Goal: Check status

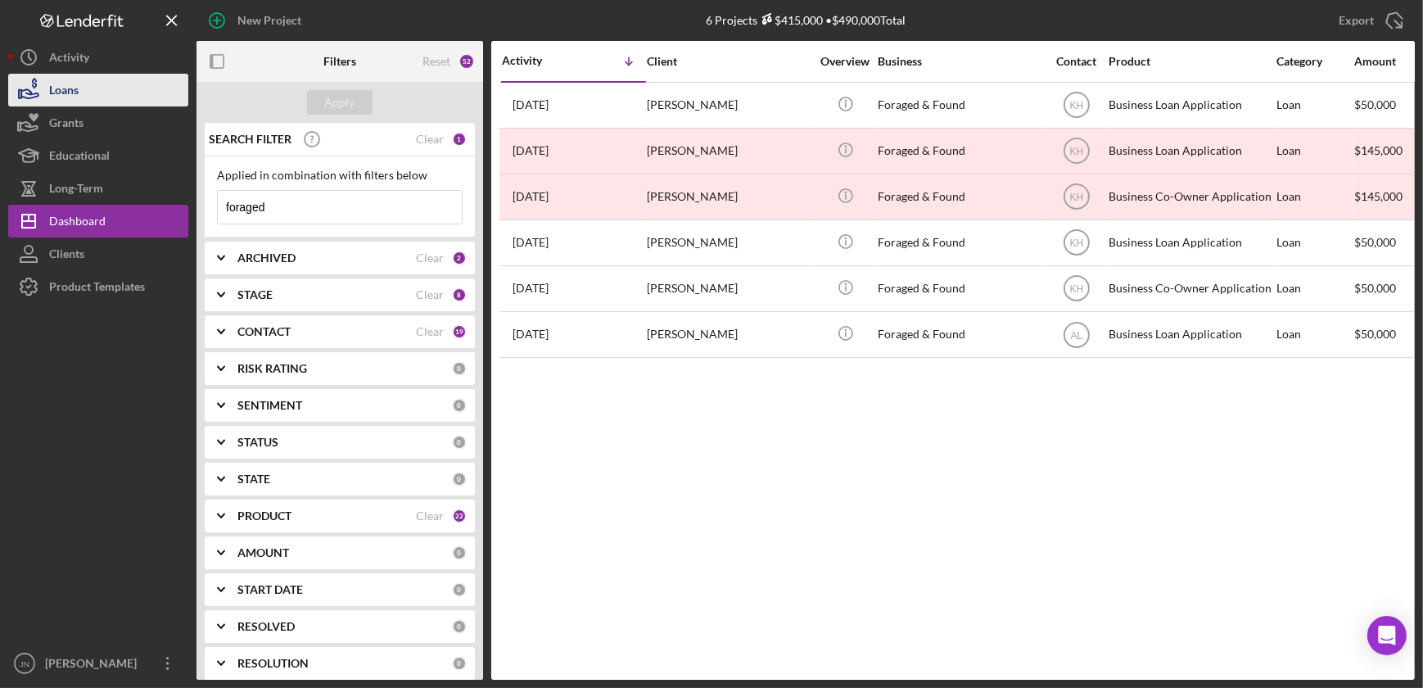
click at [88, 102] on button "Loans" at bounding box center [98, 90] width 180 height 33
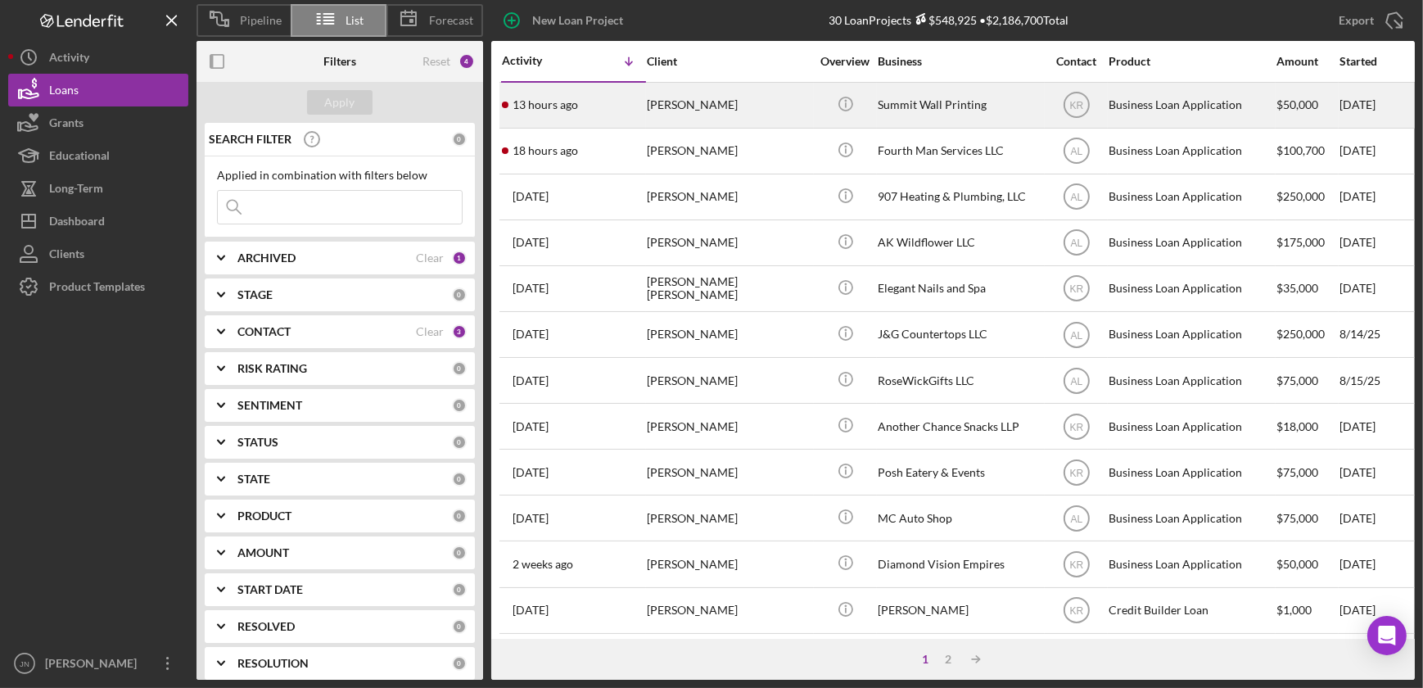
click at [670, 110] on div "[PERSON_NAME]" at bounding box center [729, 104] width 164 height 43
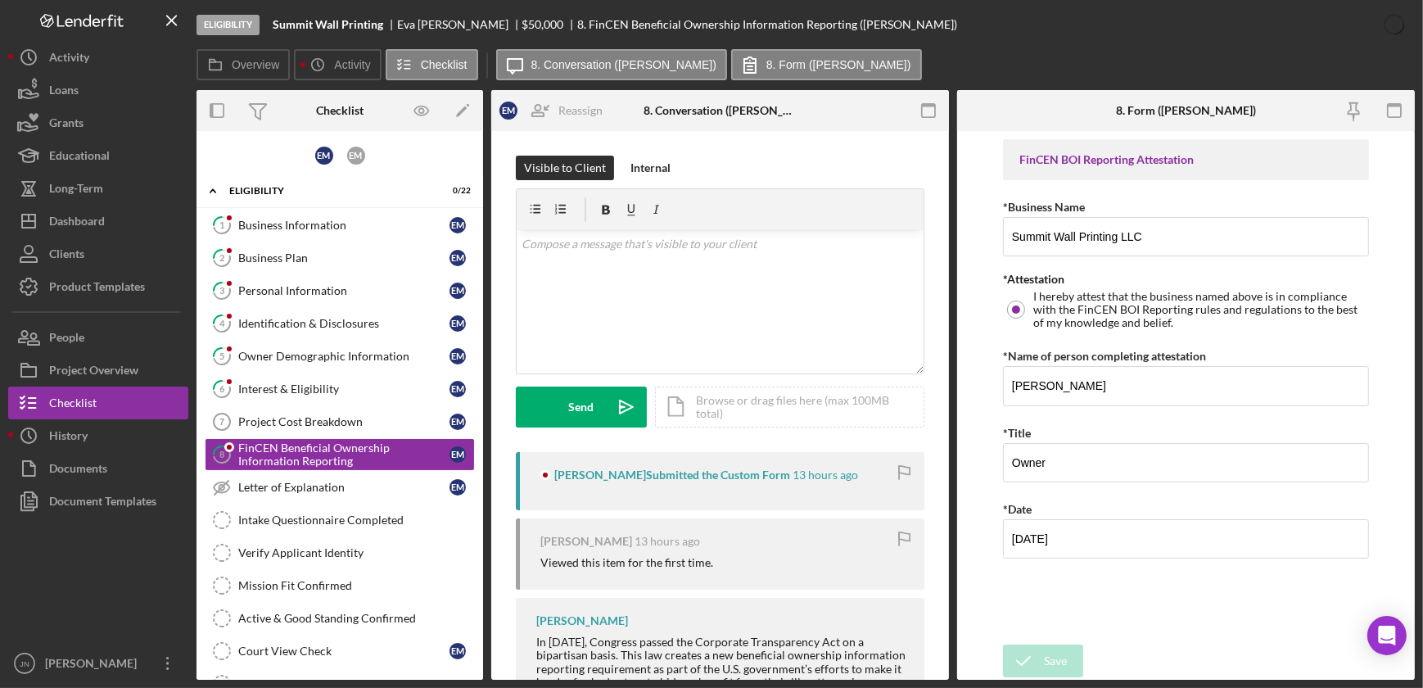
scroll to position [47, 0]
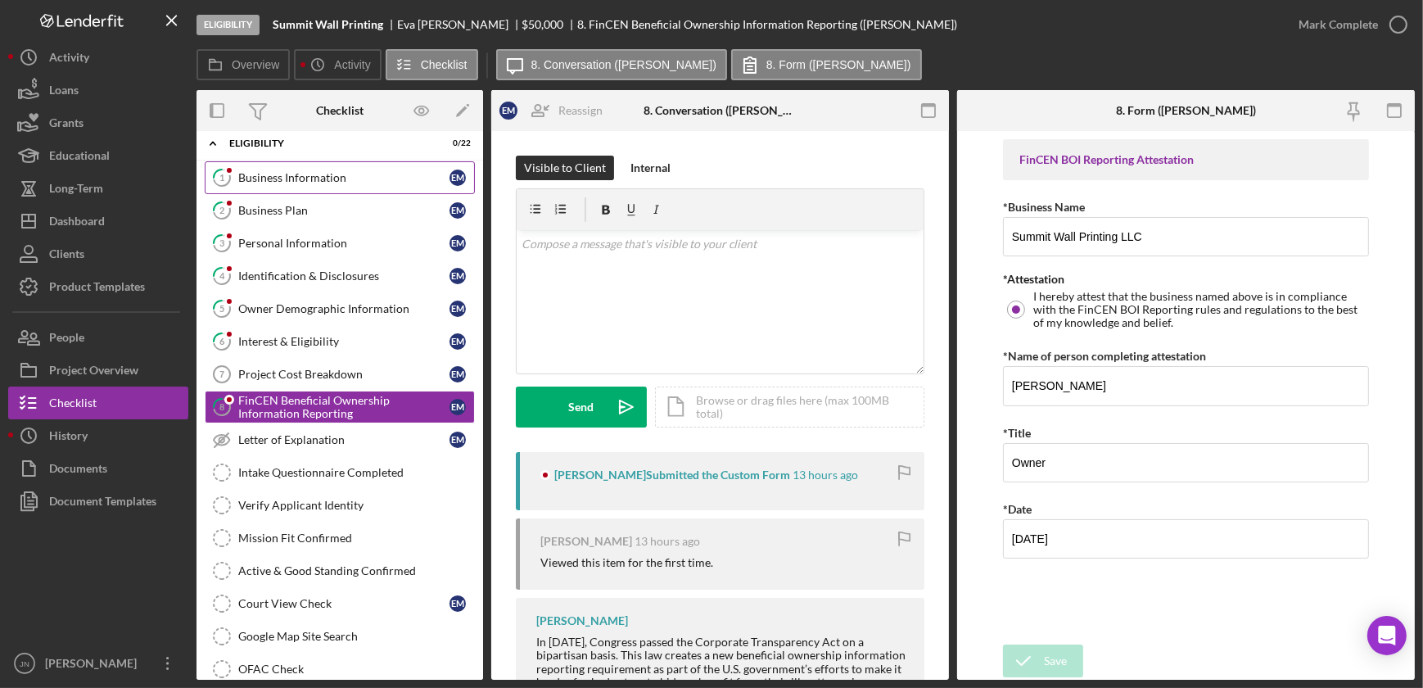
click at [360, 181] on div "Business Information" at bounding box center [343, 177] width 211 height 13
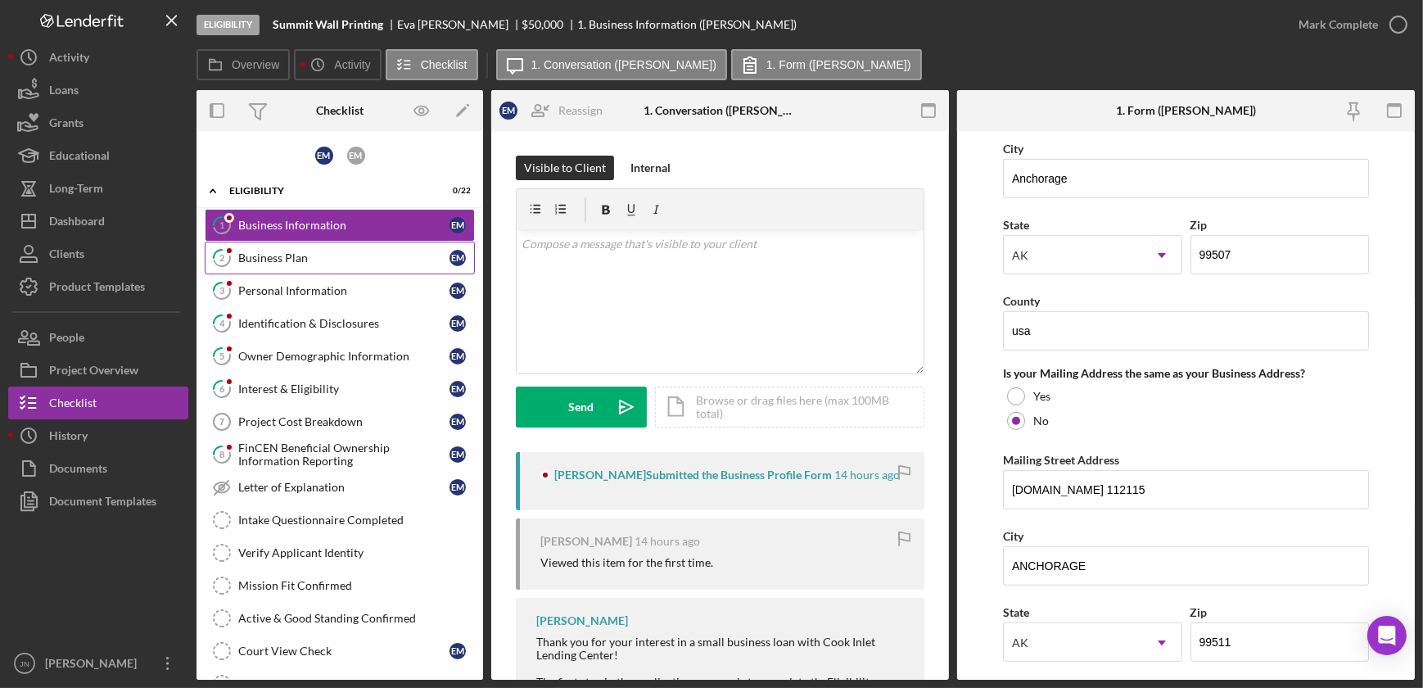
click at [268, 251] on div "Business Plan" at bounding box center [343, 257] width 211 height 13
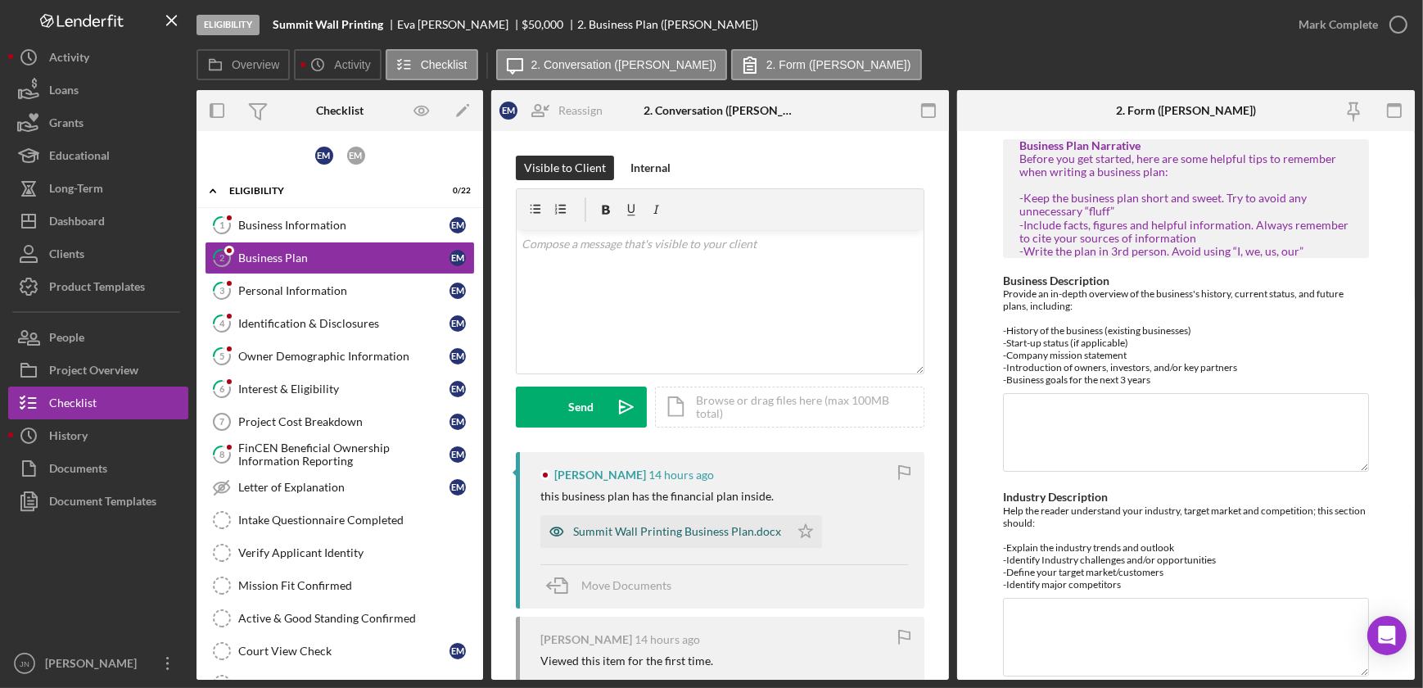
click at [711, 536] on div "Summit Wall Printing Business Plan.docx" at bounding box center [677, 531] width 208 height 13
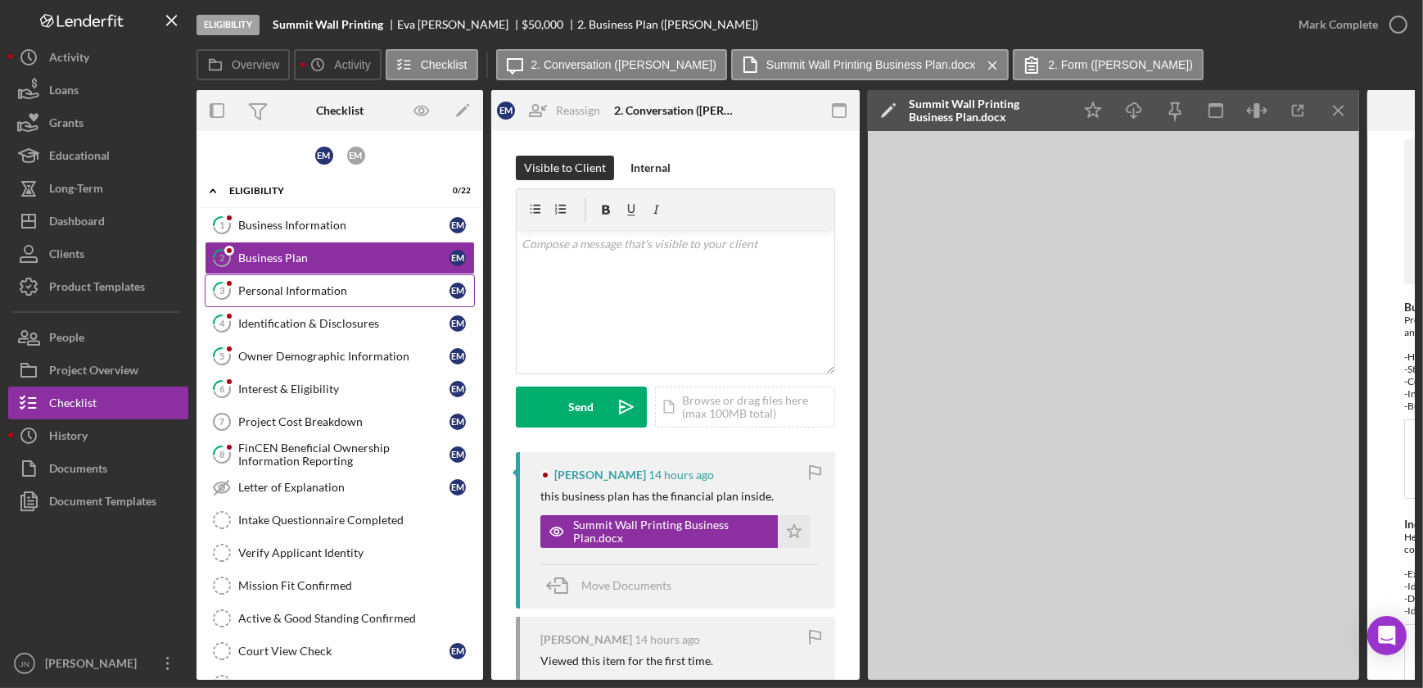
click at [311, 292] on div "Personal Information" at bounding box center [343, 290] width 211 height 13
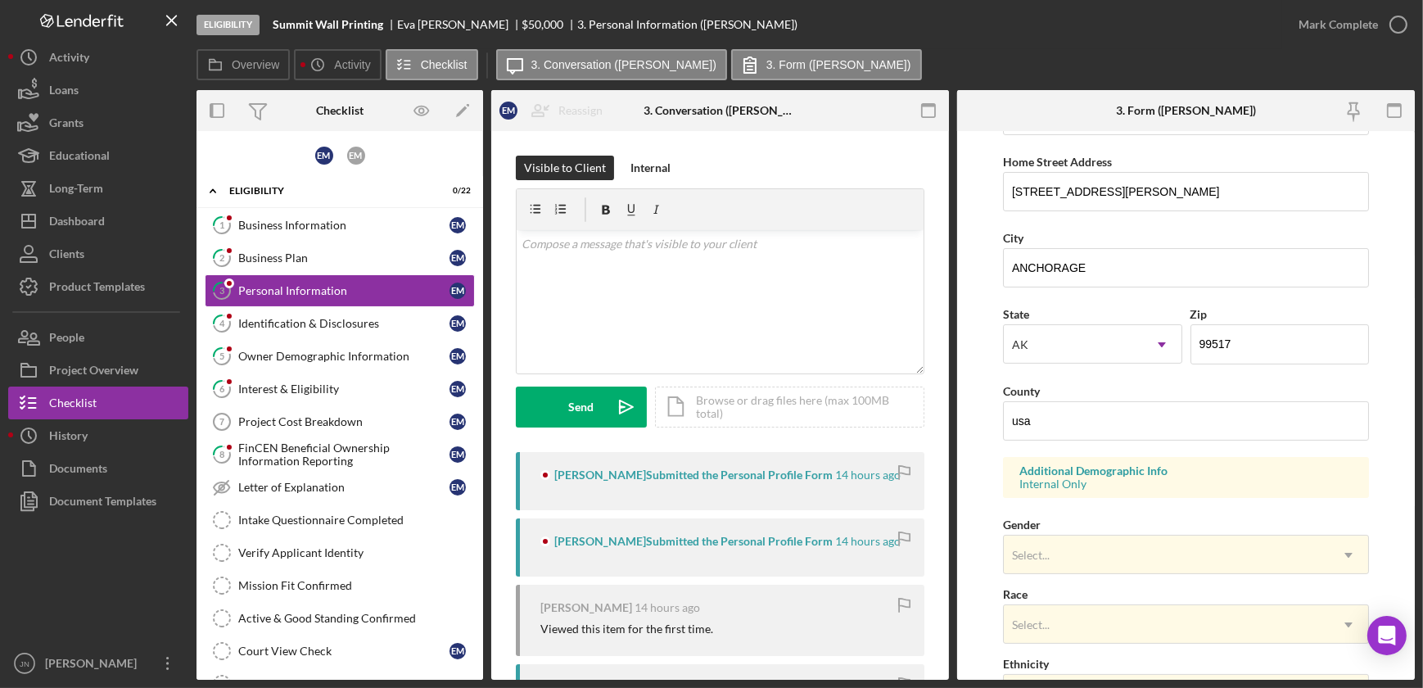
scroll to position [297, 0]
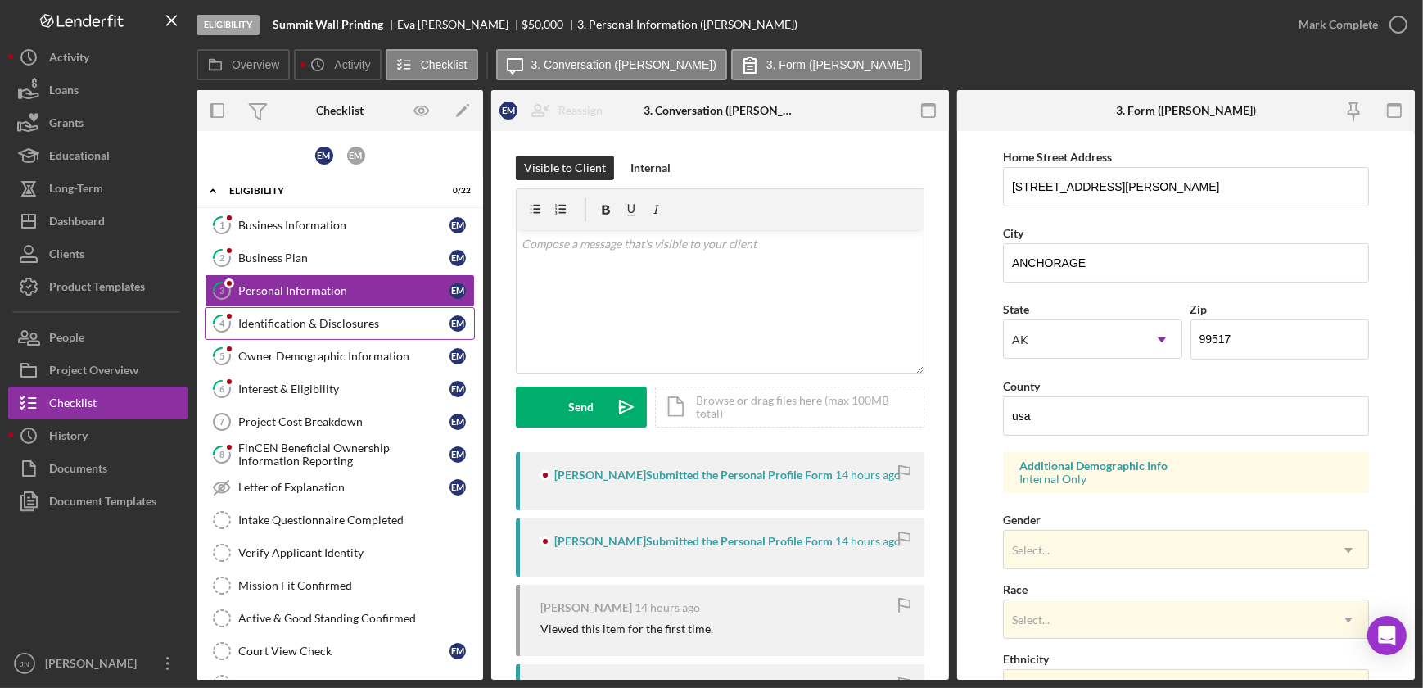
click at [314, 318] on div "Identification & Disclosures" at bounding box center [343, 323] width 211 height 13
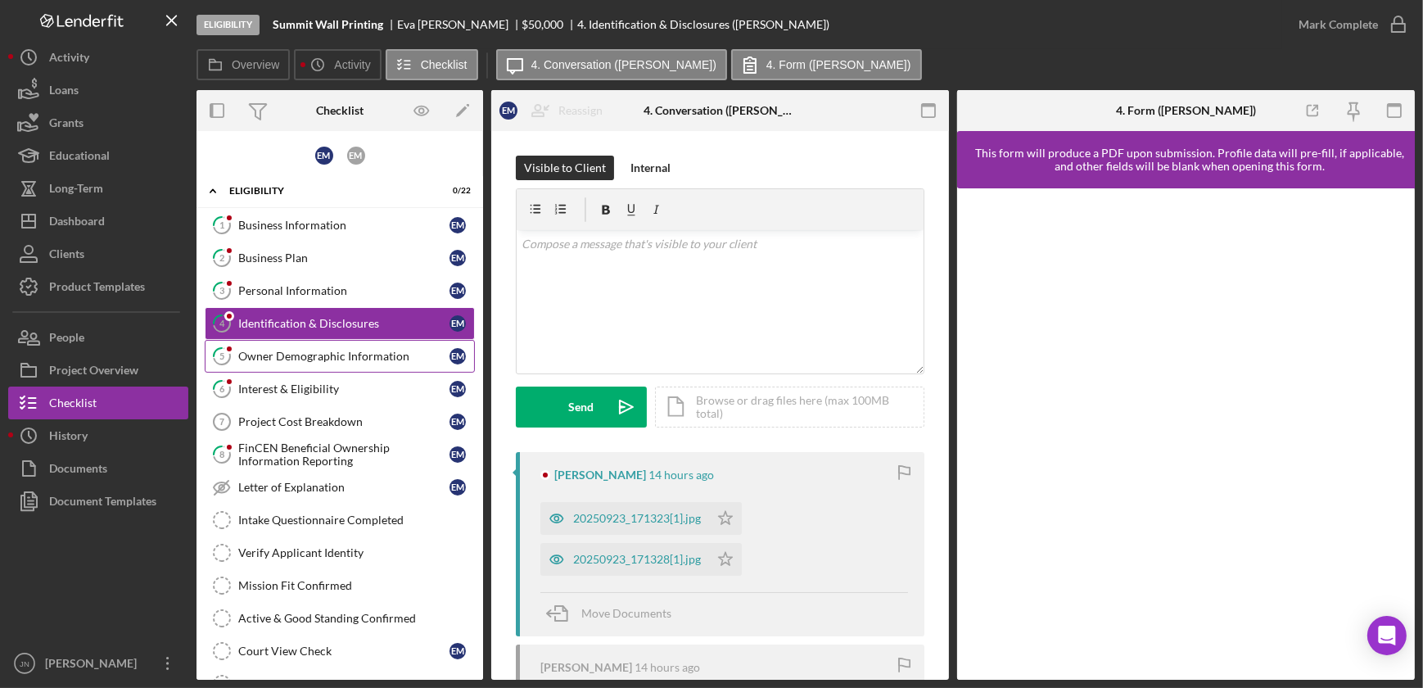
click at [310, 361] on link "5 Owner Demographic Information E M" at bounding box center [340, 356] width 270 height 33
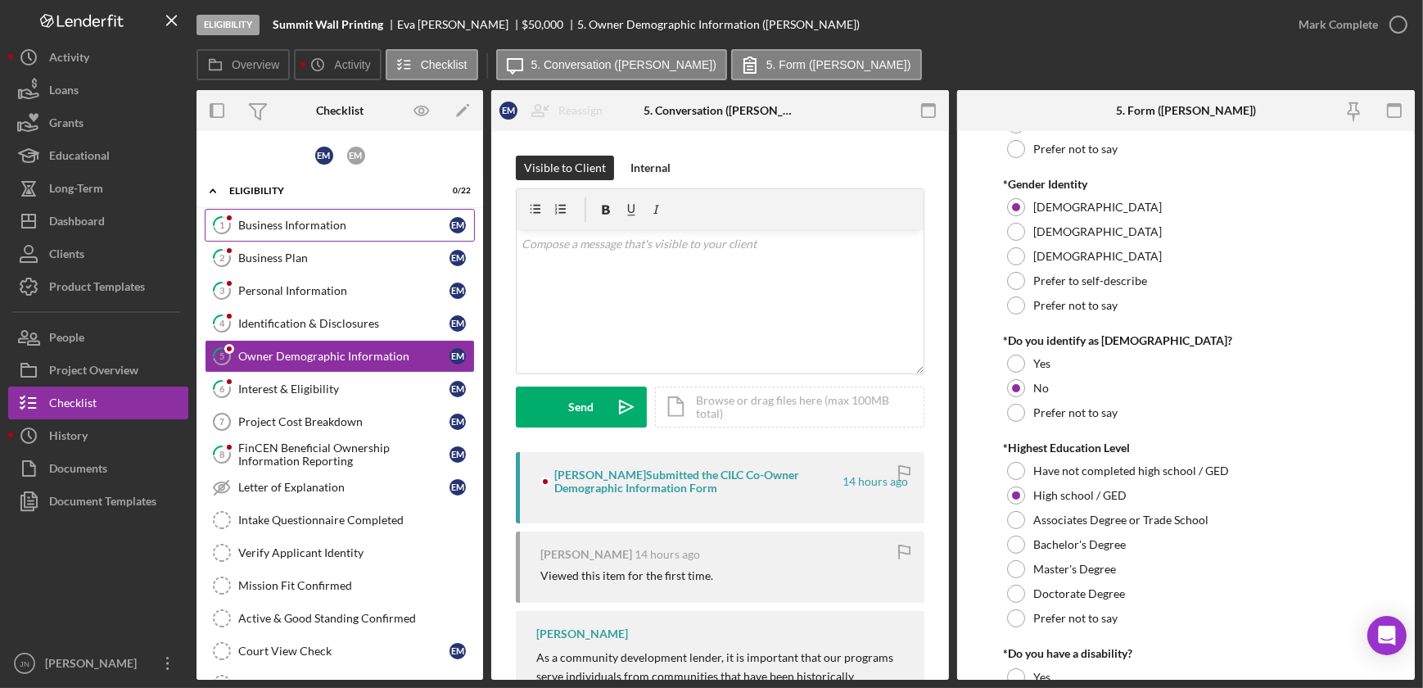
click at [301, 225] on div "Business Information" at bounding box center [343, 225] width 211 height 13
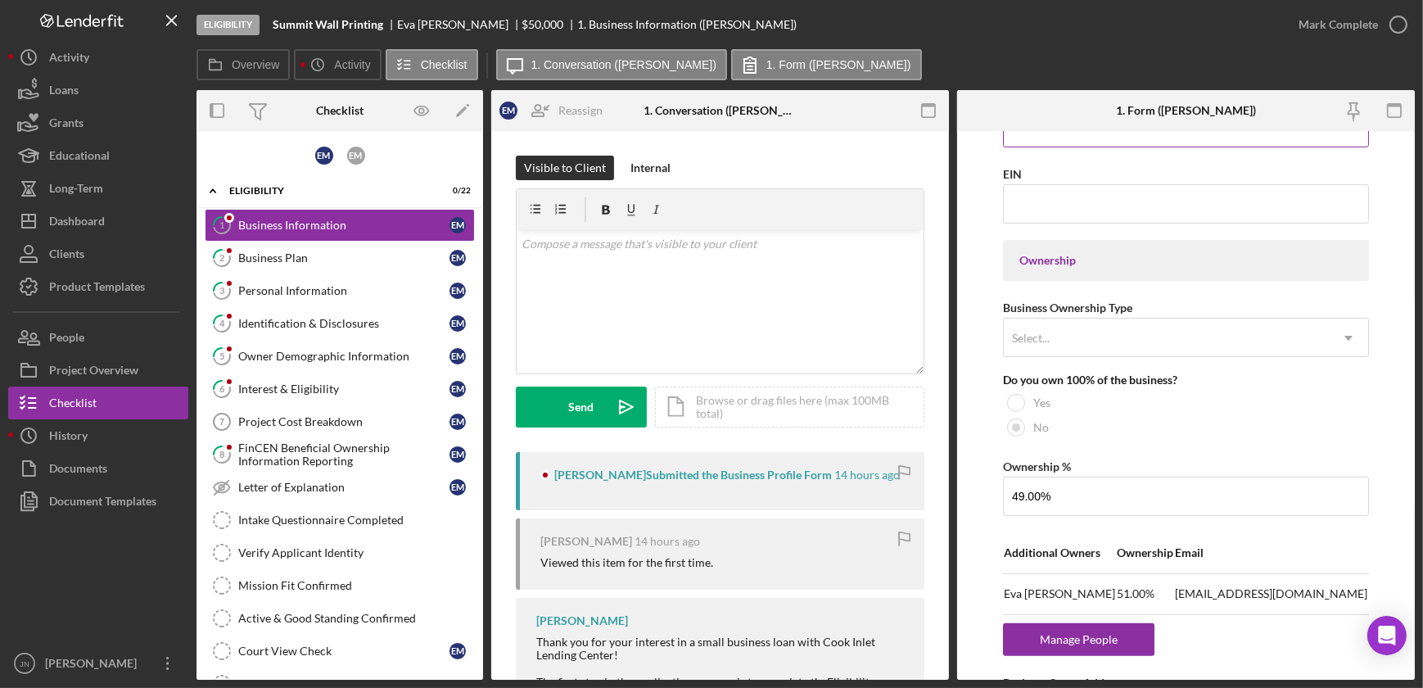
scroll to position [670, 0]
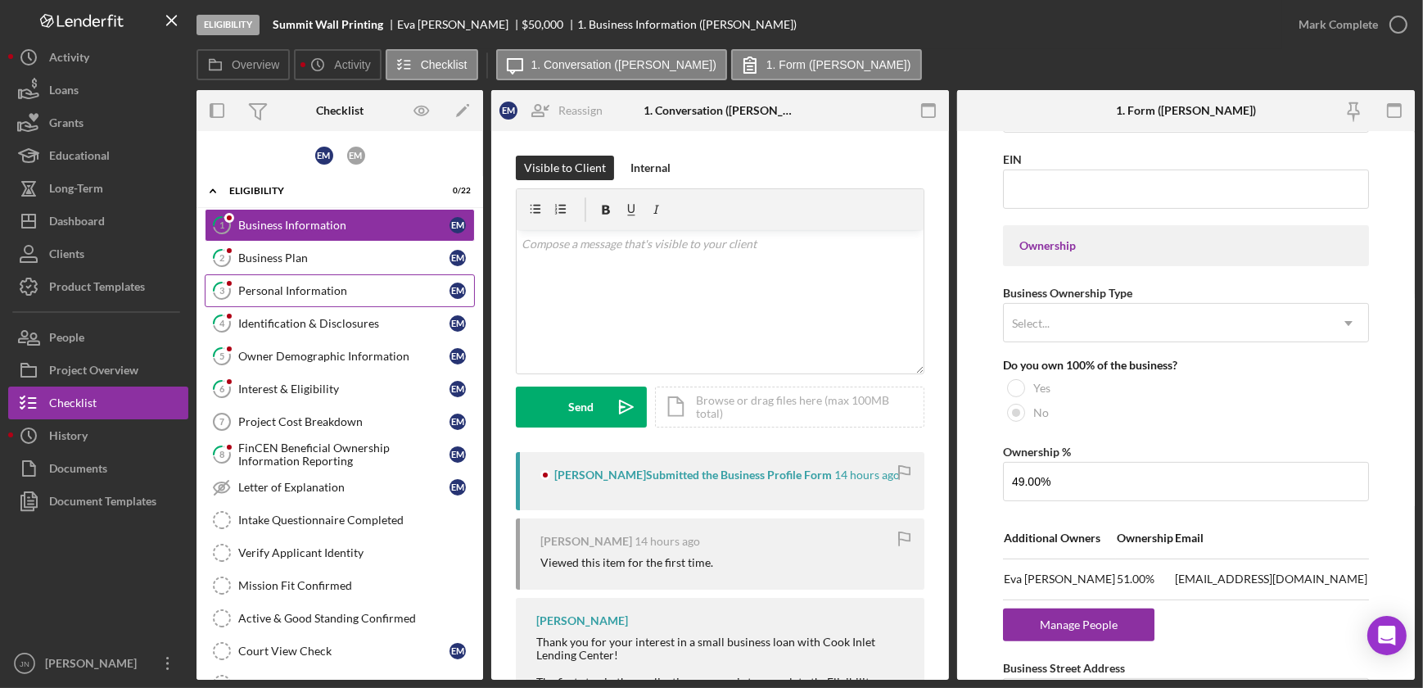
click at [284, 287] on div "Personal Information" at bounding box center [343, 290] width 211 height 13
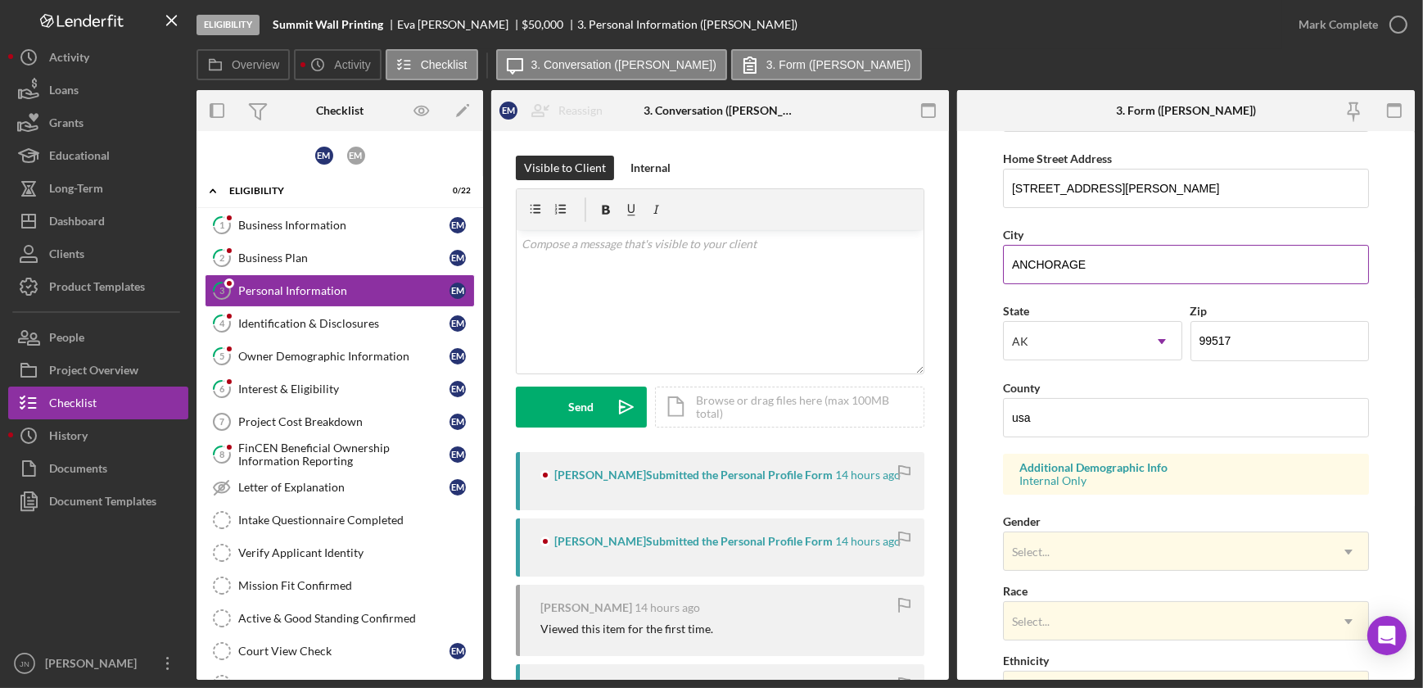
scroll to position [297, 0]
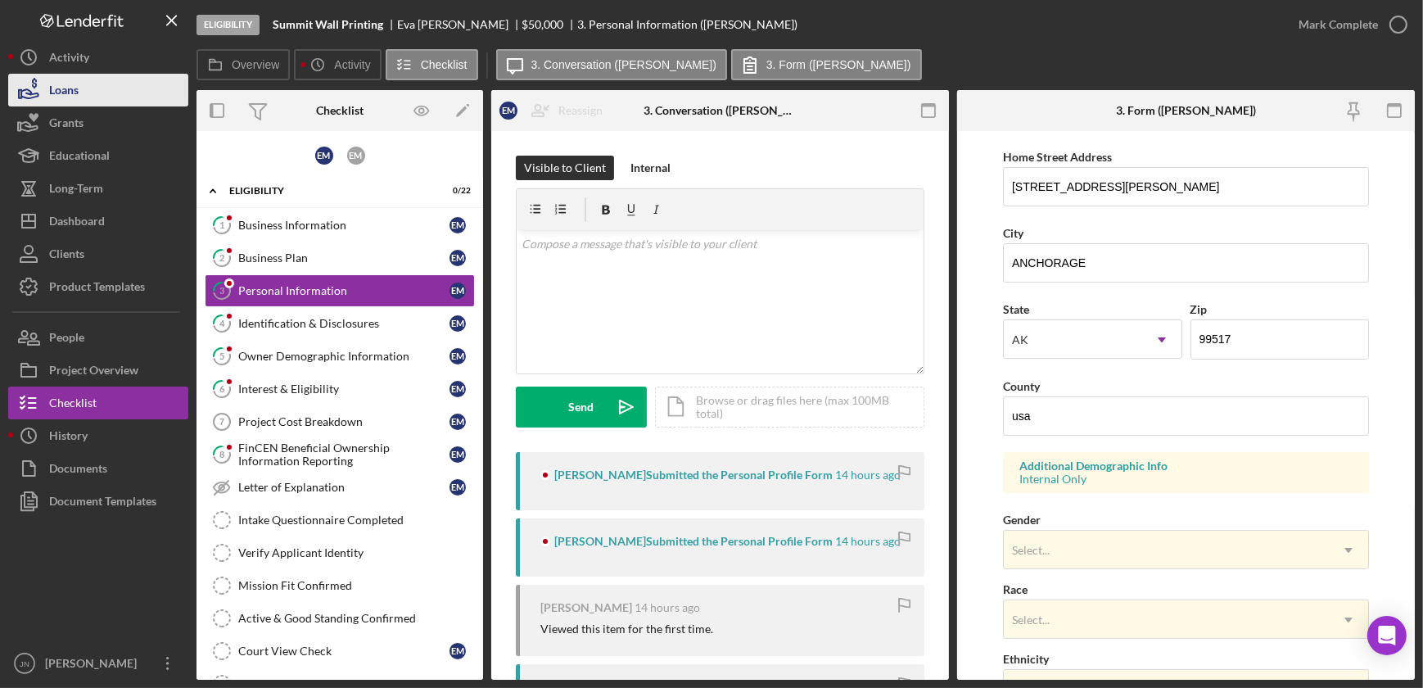
click at [83, 98] on button "Loans" at bounding box center [98, 90] width 180 height 33
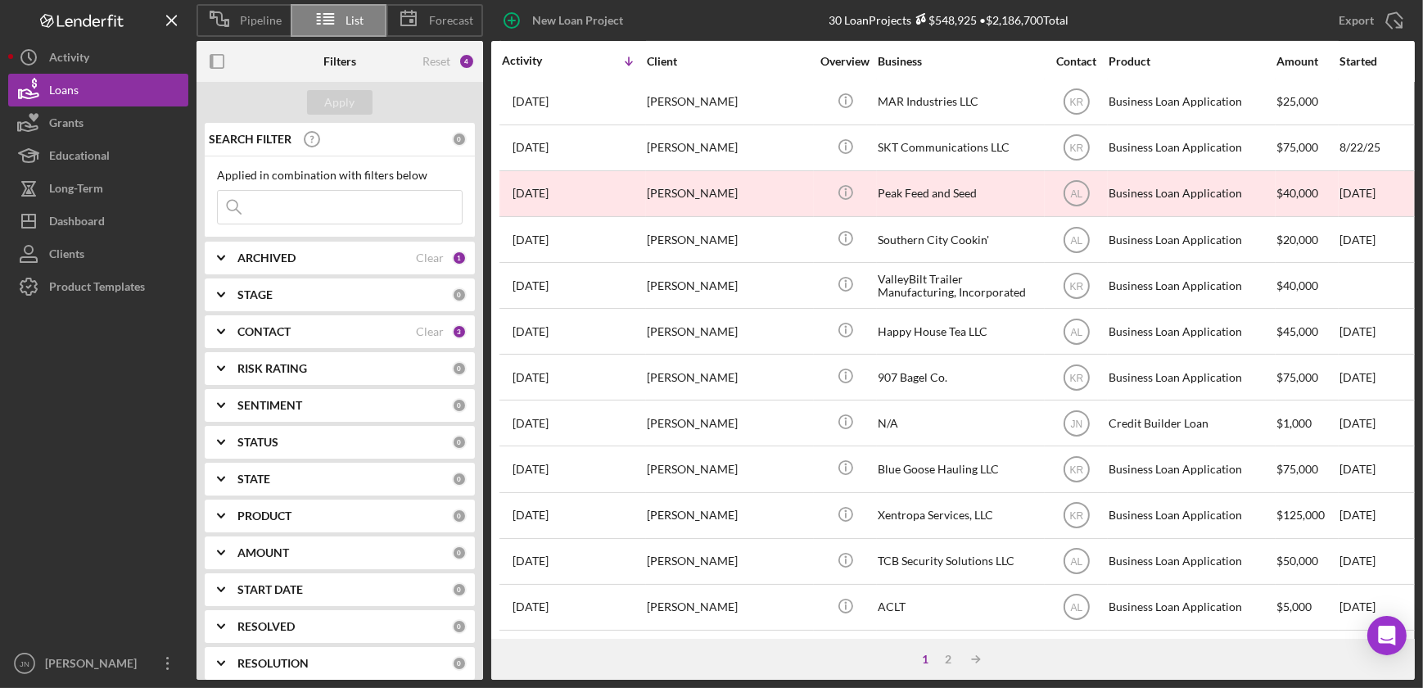
scroll to position [614, 0]
click at [949, 658] on div "2" at bounding box center [947, 658] width 23 height 13
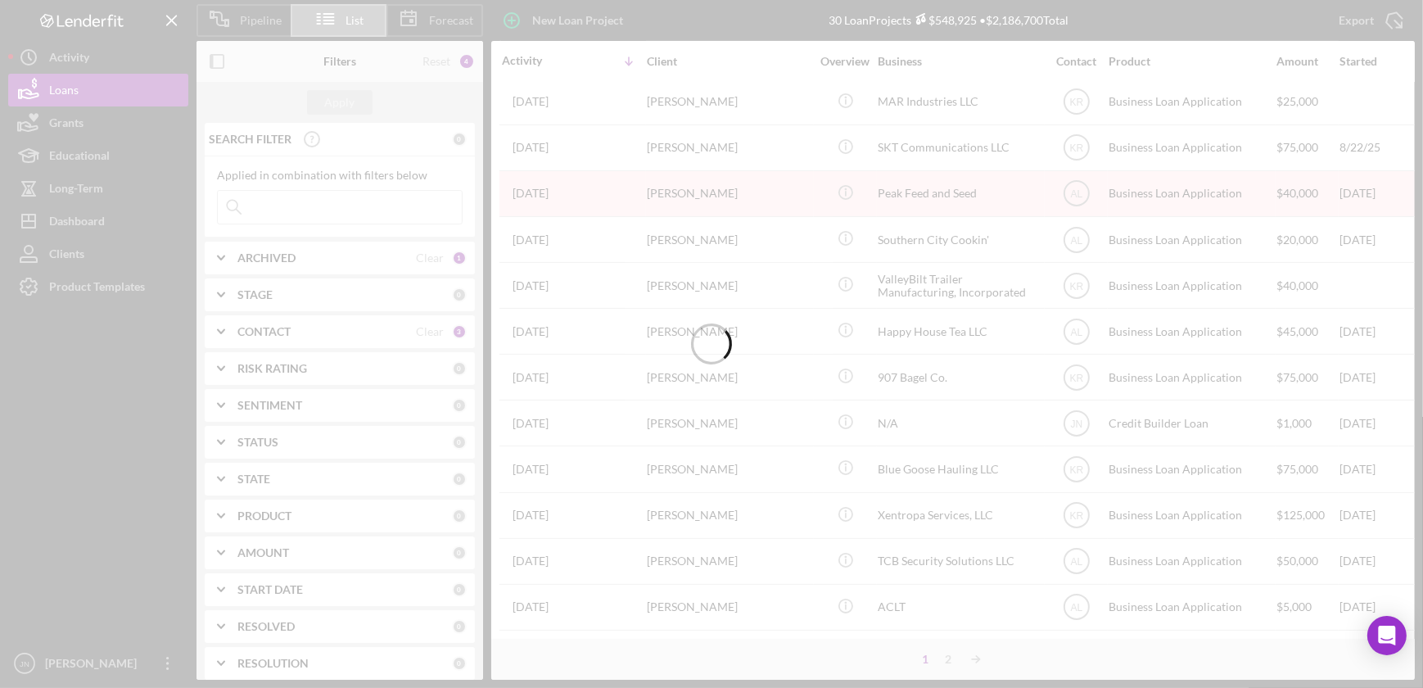
scroll to position [0, 0]
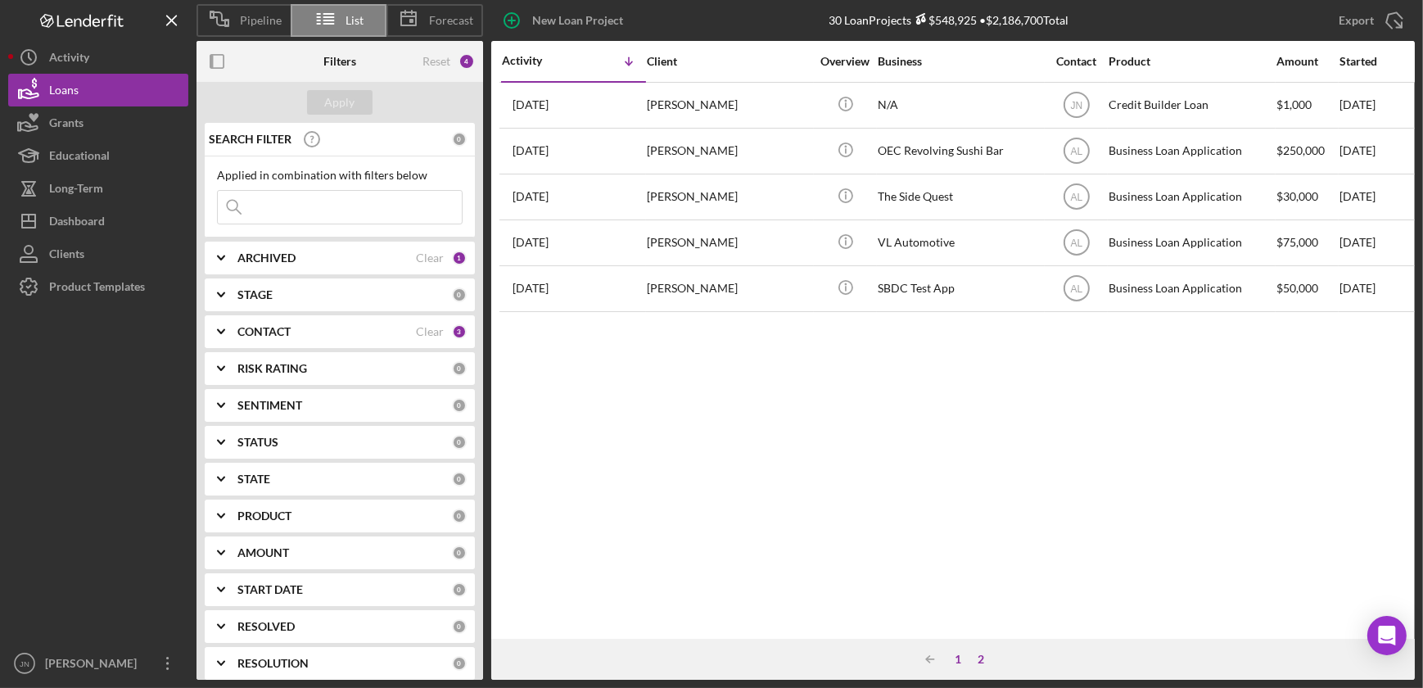
click at [958, 657] on div "1" at bounding box center [957, 658] width 23 height 13
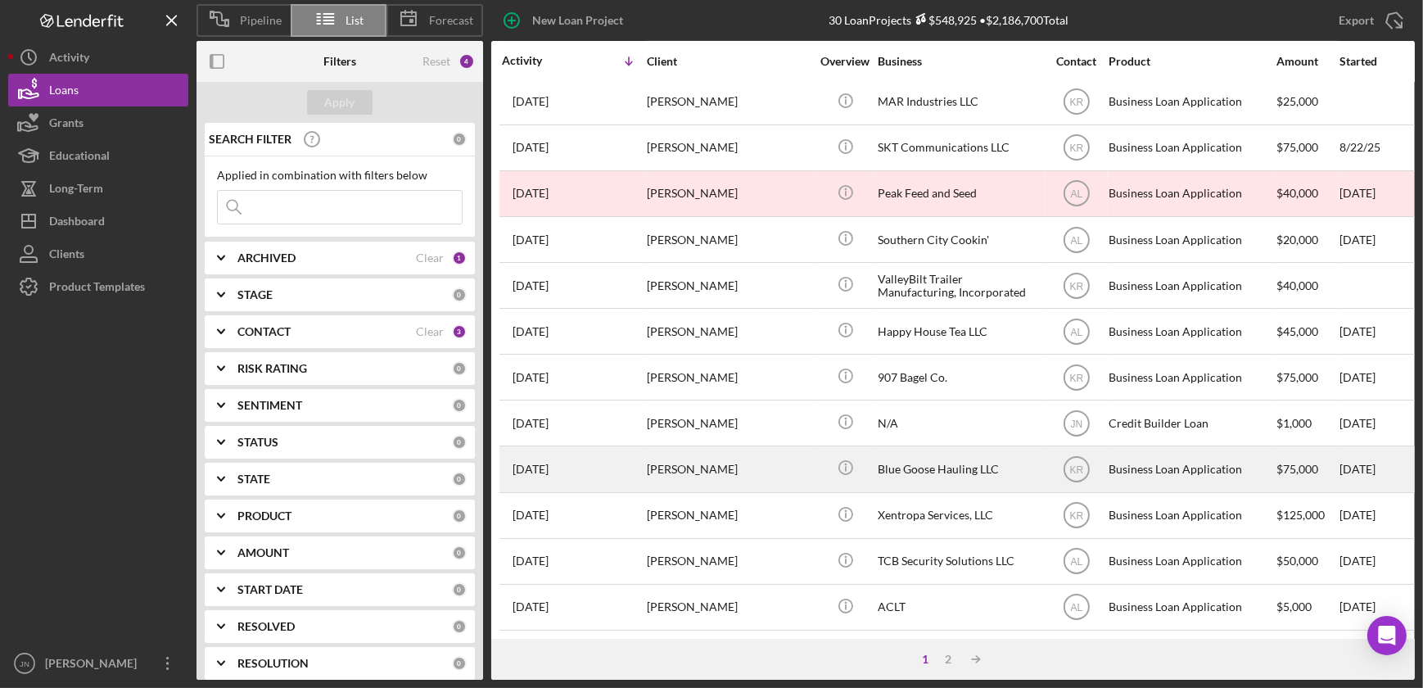
scroll to position [614, 0]
